Goal: Task Accomplishment & Management: Manage account settings

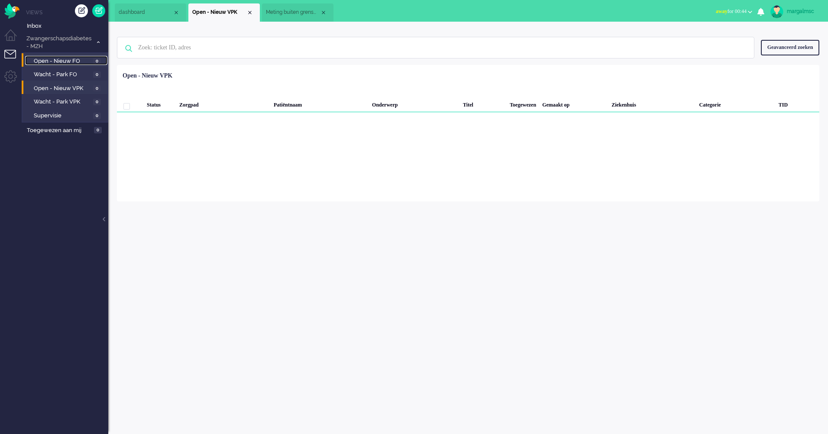
click at [55, 57] on span "Open - Nieuw FO" at bounding box center [62, 61] width 57 height 8
click at [55, 24] on span "Inbox" at bounding box center [67, 26] width 81 height 8
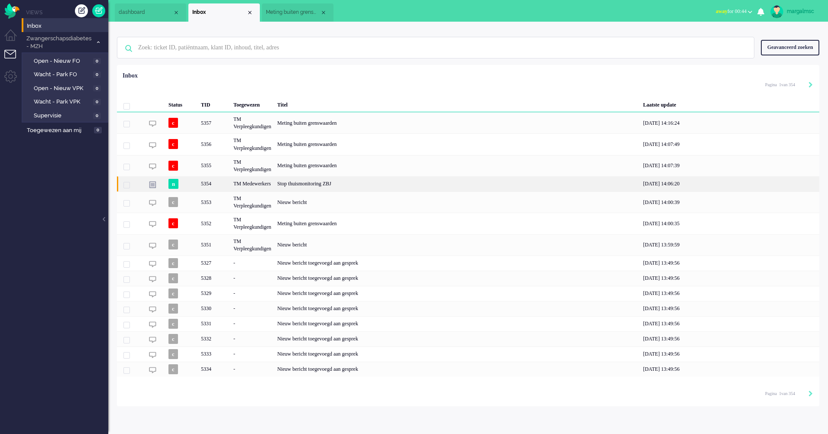
click at [345, 184] on div "Stop thuismonitoring ZBJ" at bounding box center [457, 183] width 366 height 15
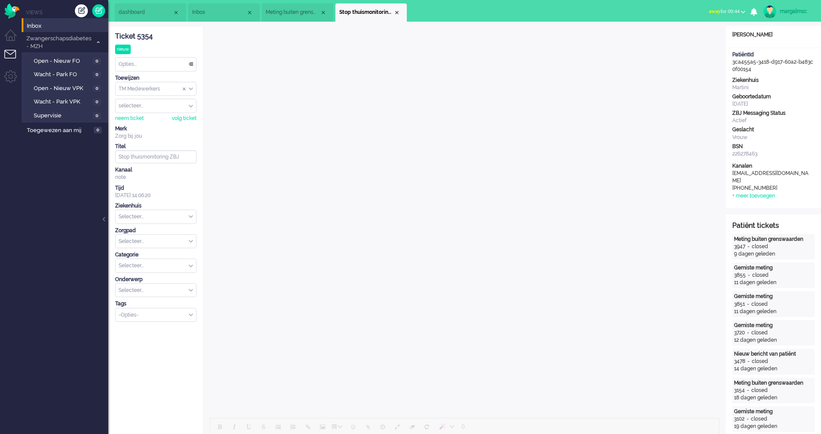
click at [164, 107] on input "Assign User" at bounding box center [156, 105] width 81 height 13
click at [68, 164] on ul "Views Inbox Zwangerschapsdiabetes - MZH 0 Open - Nieuw FO 0 Wacht - Park FO 0 O…" at bounding box center [65, 217] width 87 height 434
click at [66, 89] on span "Open - Nieuw VPK" at bounding box center [63, 88] width 58 height 8
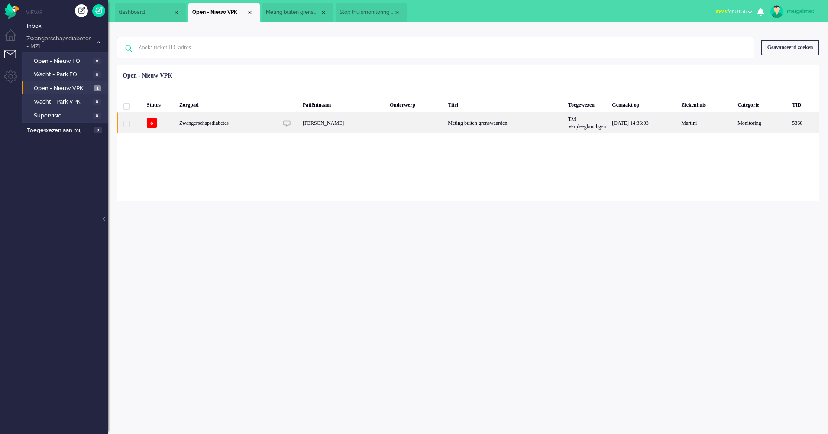
click at [419, 128] on div "-" at bounding box center [416, 122] width 58 height 21
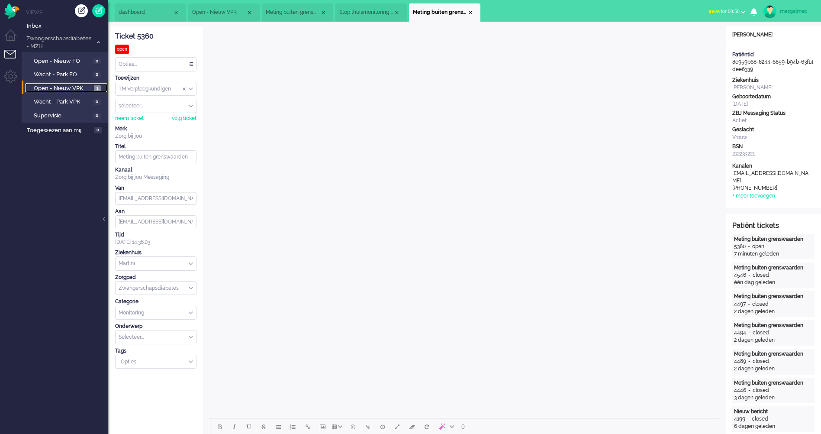
click at [80, 87] on span "Open - Nieuw VPK" at bounding box center [63, 88] width 58 height 8
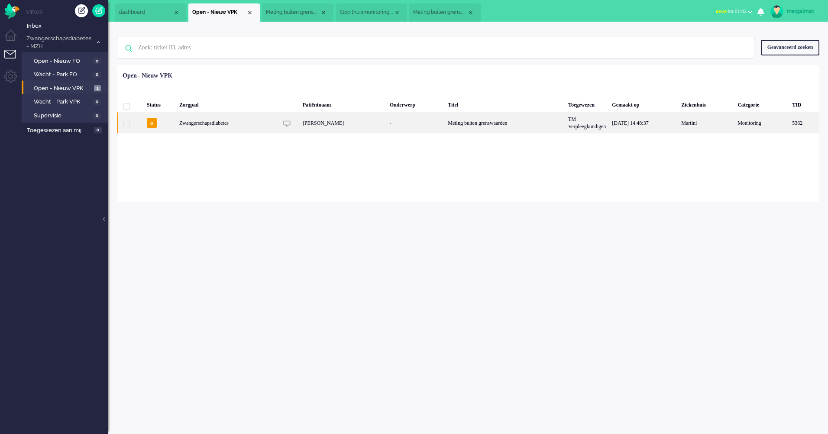
click at [357, 128] on div "[PERSON_NAME]" at bounding box center [343, 122] width 87 height 21
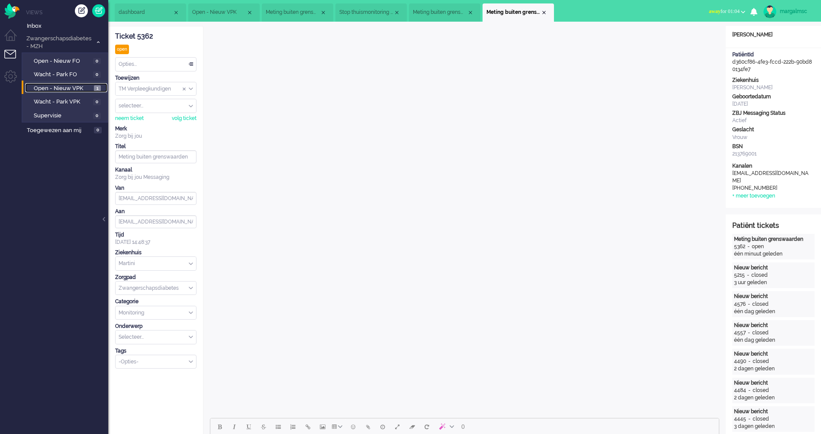
click at [70, 86] on span "Open - Nieuw VPK" at bounding box center [63, 88] width 58 height 8
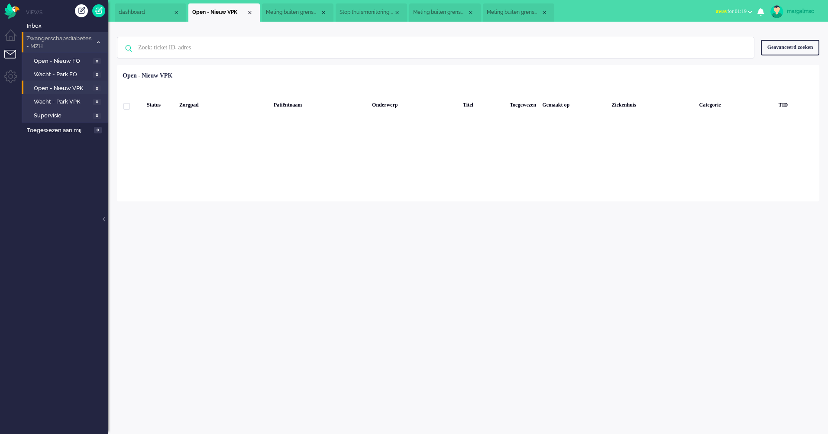
click at [47, 39] on span "Zwangerschapsdiabetes - MZH" at bounding box center [58, 43] width 67 height 16
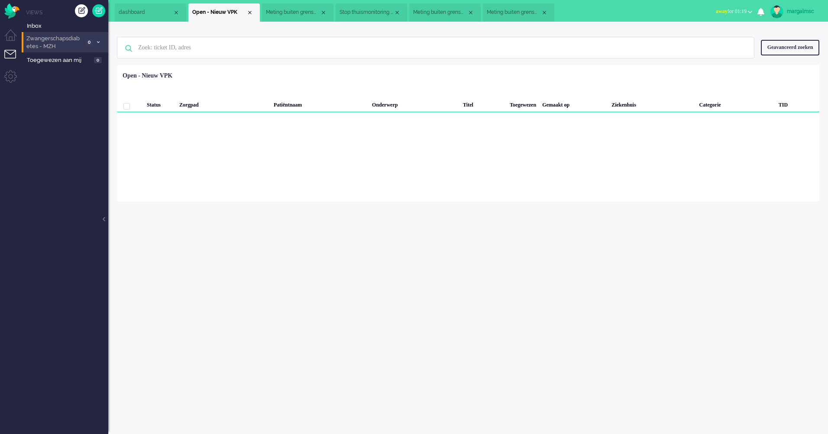
click at [47, 39] on span "Zwangerschapsdiabetes - MZH" at bounding box center [54, 43] width 58 height 16
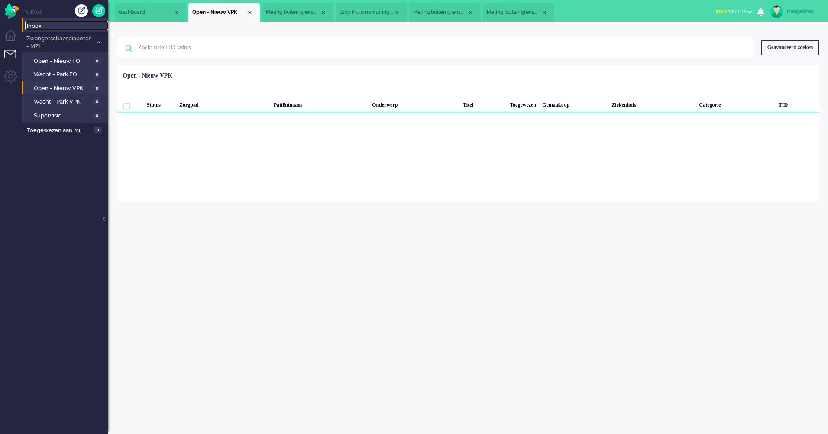
click at [45, 26] on span "Inbox" at bounding box center [67, 26] width 81 height 8
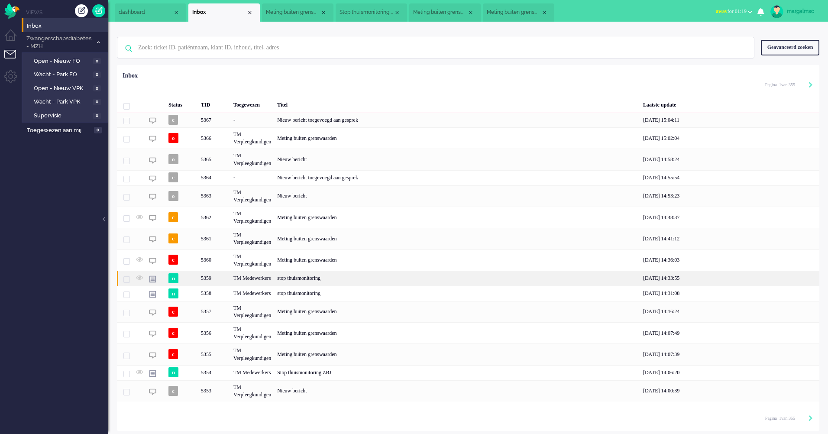
click at [289, 277] on div "stop thuismonitoring" at bounding box center [457, 278] width 366 height 15
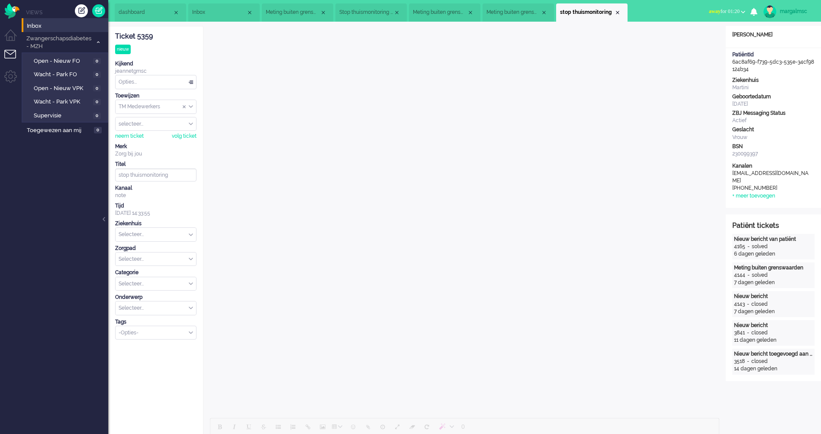
click at [173, 124] on input "Assign User" at bounding box center [156, 123] width 81 height 13
click at [147, 235] on input "text" at bounding box center [156, 234] width 81 height 13
click at [148, 255] on li "Martini" at bounding box center [156, 254] width 81 height 13
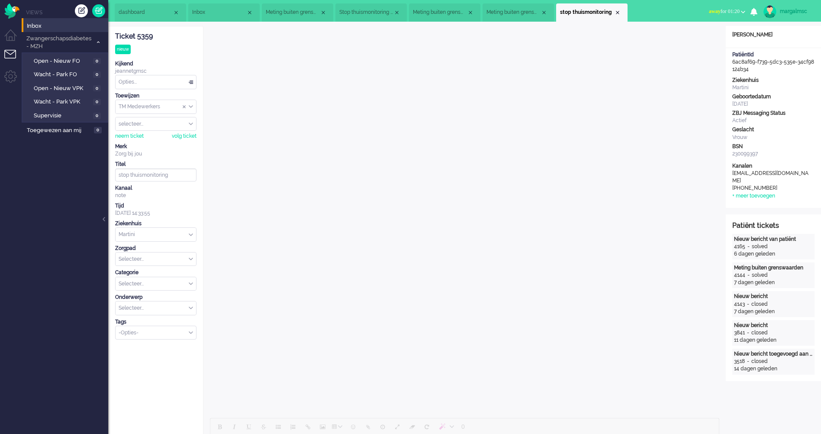
click at [142, 258] on input "text" at bounding box center [156, 258] width 81 height 13
click at [165, 258] on input "text" at bounding box center [156, 258] width 81 height 13
click at [193, 263] on input "text" at bounding box center [156, 258] width 81 height 13
click at [172, 257] on input "text" at bounding box center [156, 258] width 81 height 13
click at [189, 258] on input "text" at bounding box center [156, 258] width 81 height 13
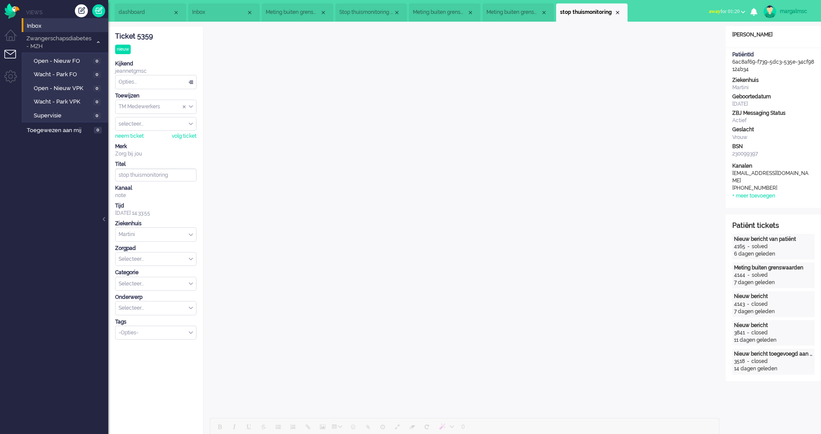
click at [171, 257] on input "text" at bounding box center [156, 258] width 81 height 13
type input "d"
click at [171, 320] on span "Zwangerschapsdiabetes" at bounding box center [150, 321] width 60 height 7
click at [77, 75] on span "Wacht - Park FO" at bounding box center [62, 75] width 57 height 8
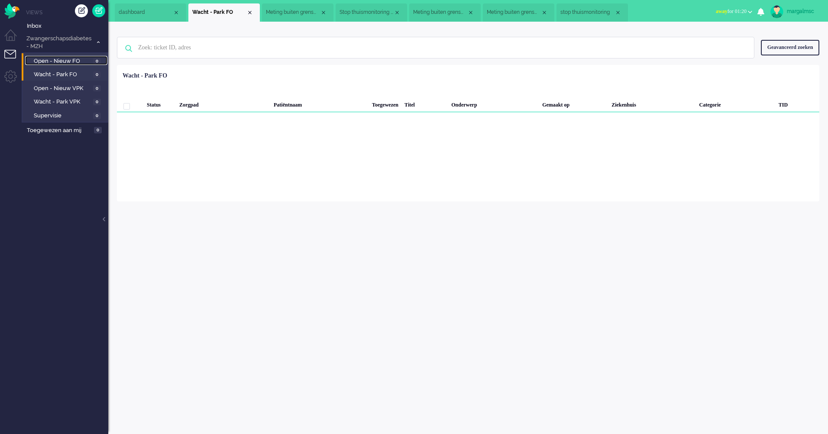
click at [71, 57] on span "Open - Nieuw FO" at bounding box center [62, 61] width 57 height 8
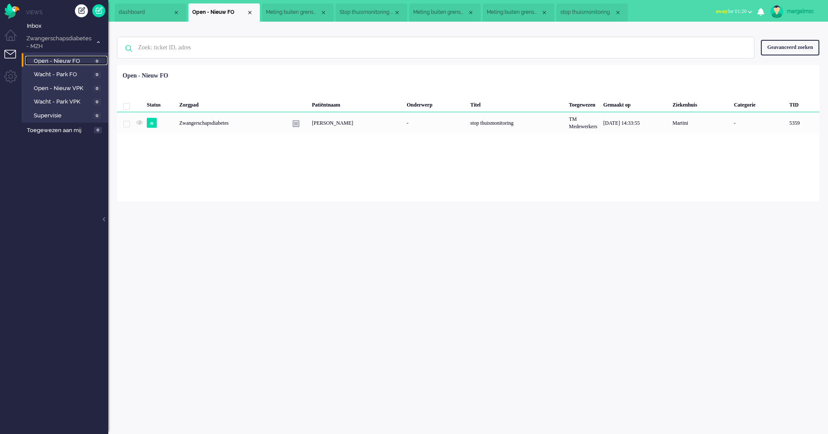
click at [44, 61] on span "Open - Nieuw FO" at bounding box center [62, 61] width 57 height 8
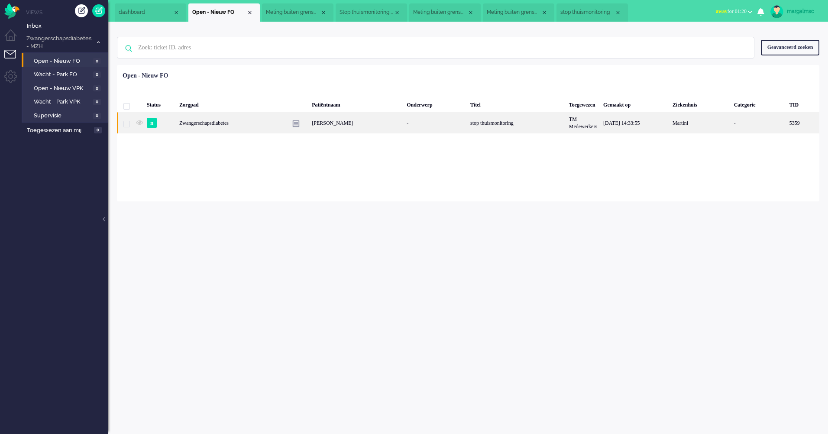
click at [385, 131] on div "[PERSON_NAME]" at bounding box center [356, 122] width 95 height 21
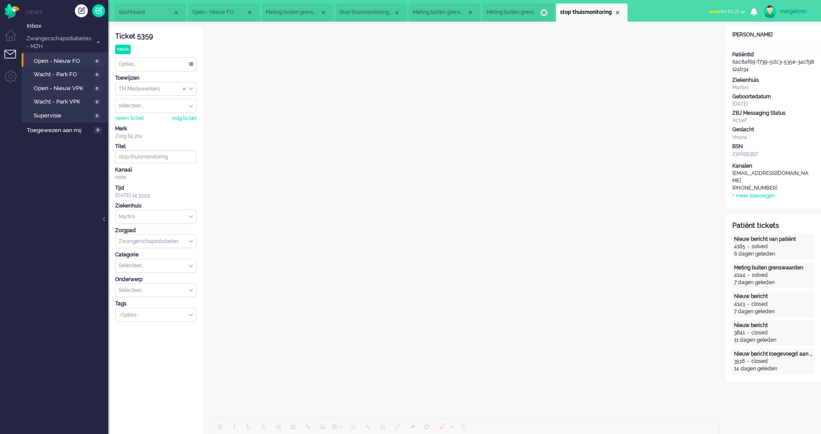
click at [544, 10] on div "Close tab" at bounding box center [544, 12] width 7 height 7
click at [79, 60] on span "Open - Nieuw FO" at bounding box center [63, 61] width 58 height 8
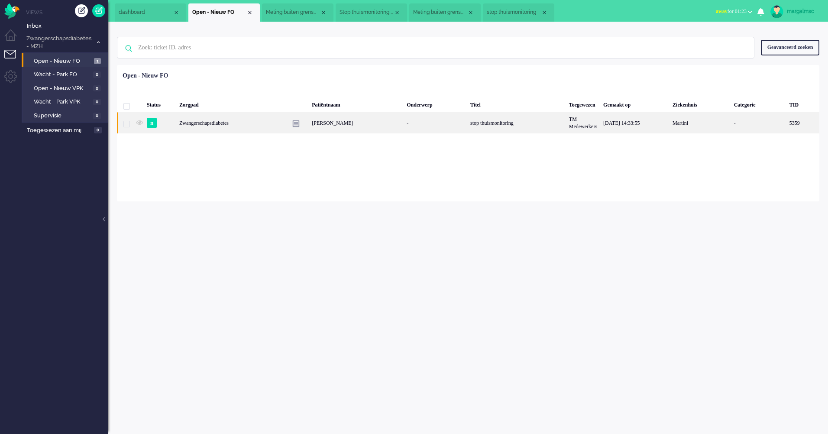
click at [428, 120] on div "-" at bounding box center [436, 122] width 64 height 21
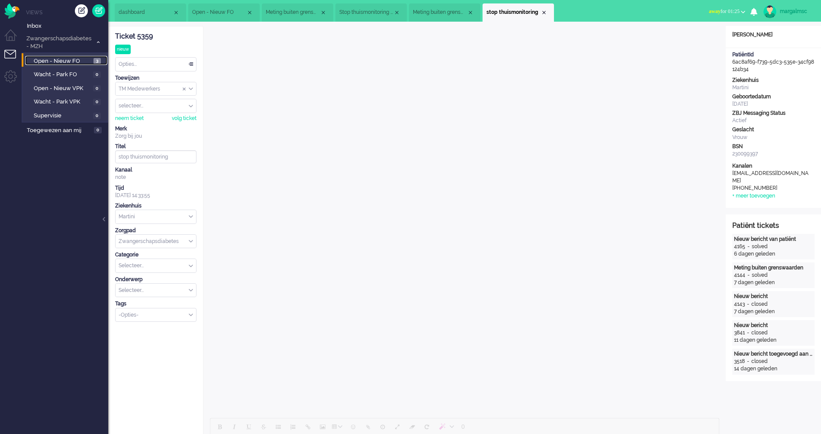
click at [58, 58] on span "Open - Nieuw FO" at bounding box center [63, 61] width 58 height 8
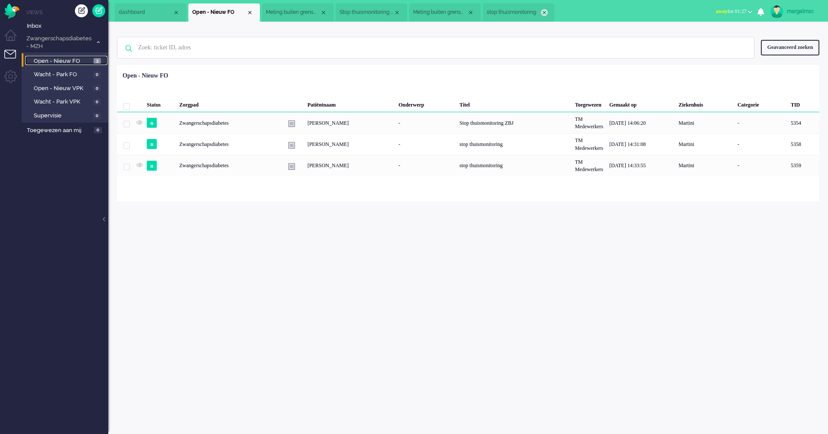
click at [544, 13] on div "Close tab" at bounding box center [544, 12] width 7 height 7
click at [474, 11] on li "Meting buiten grenswaarden" at bounding box center [444, 12] width 71 height 18
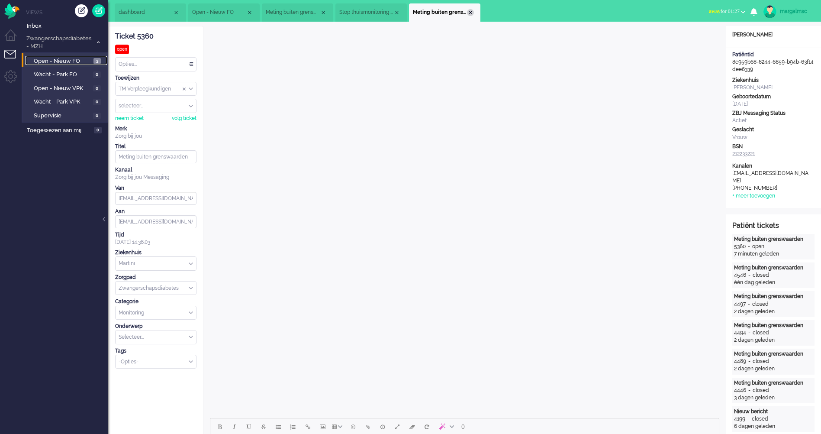
click at [468, 10] on div "Close tab" at bounding box center [470, 12] width 7 height 7
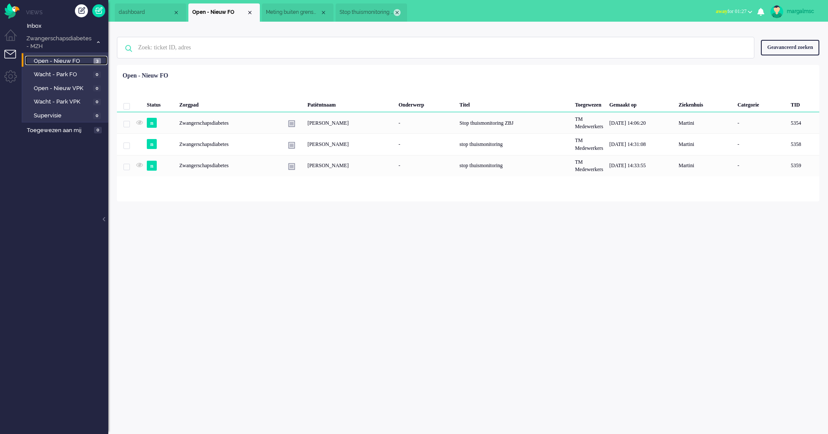
click at [397, 10] on div "Close tab" at bounding box center [397, 12] width 7 height 7
click at [323, 12] on div "Close tab" at bounding box center [323, 12] width 7 height 7
click at [252, 13] on div "Close tab" at bounding box center [249, 12] width 7 height 7
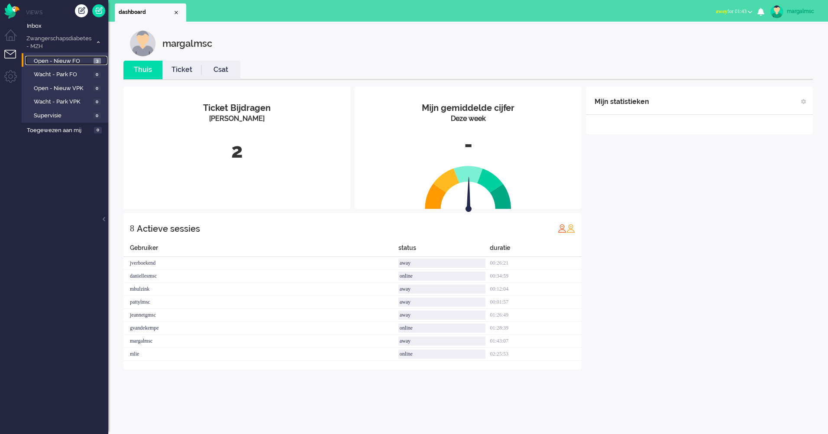
click at [70, 65] on span "Open - Nieuw FO" at bounding box center [63, 61] width 58 height 8
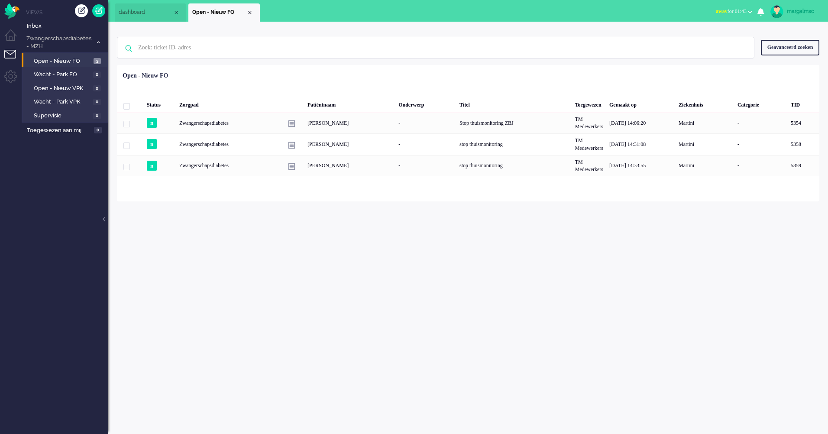
click at [797, 9] on div "margalmsc" at bounding box center [803, 11] width 32 height 9
click at [777, 68] on link "Uitloggen" at bounding box center [793, 69] width 60 height 9
